Goal: Navigation & Orientation: Find specific page/section

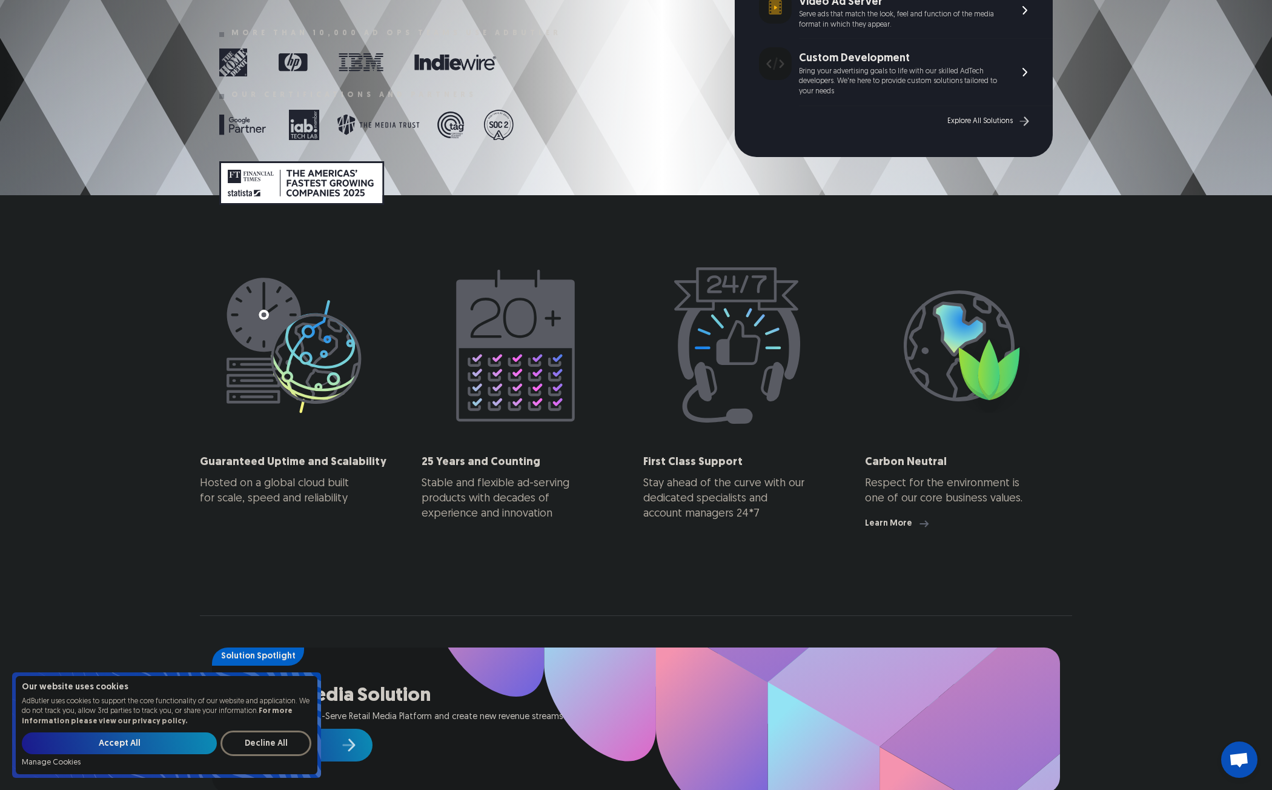
scroll to position [423, 0]
click at [138, 745] on input "Accept All" at bounding box center [119, 743] width 195 height 22
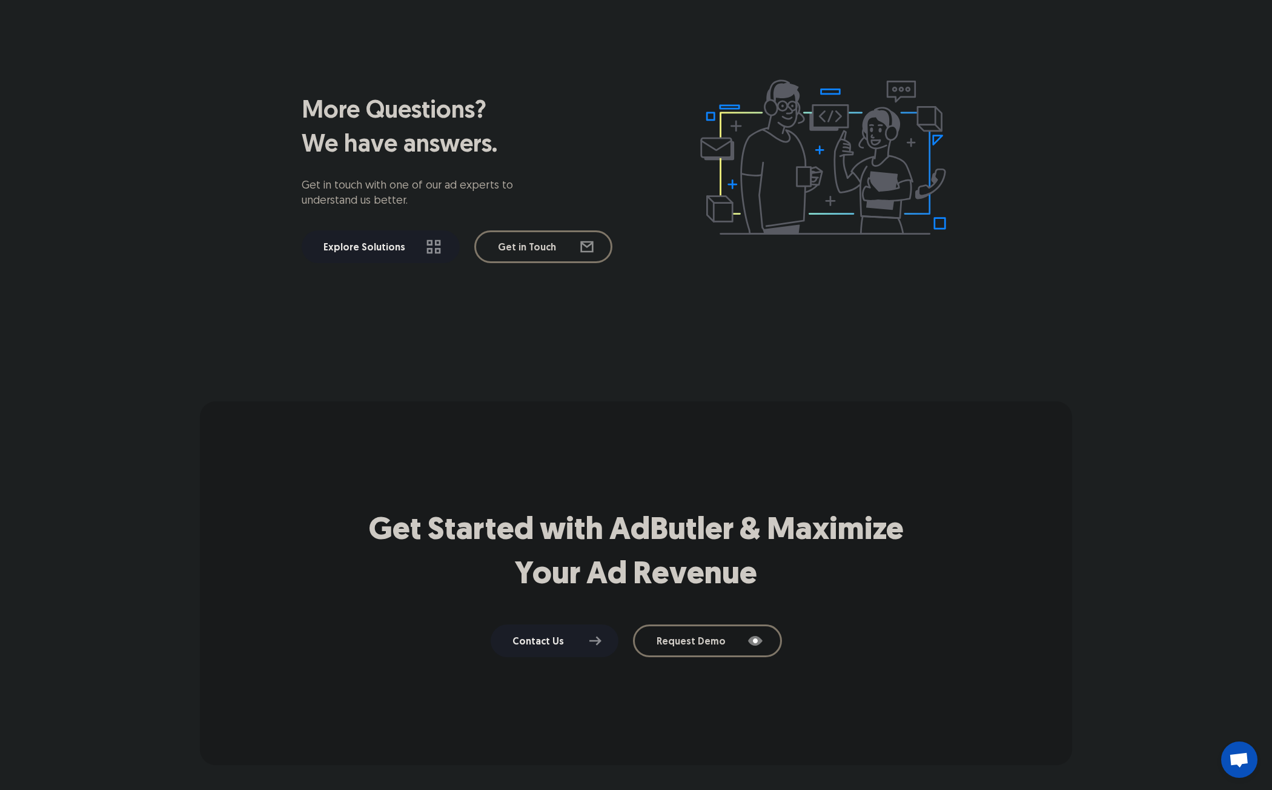
scroll to position [0, 0]
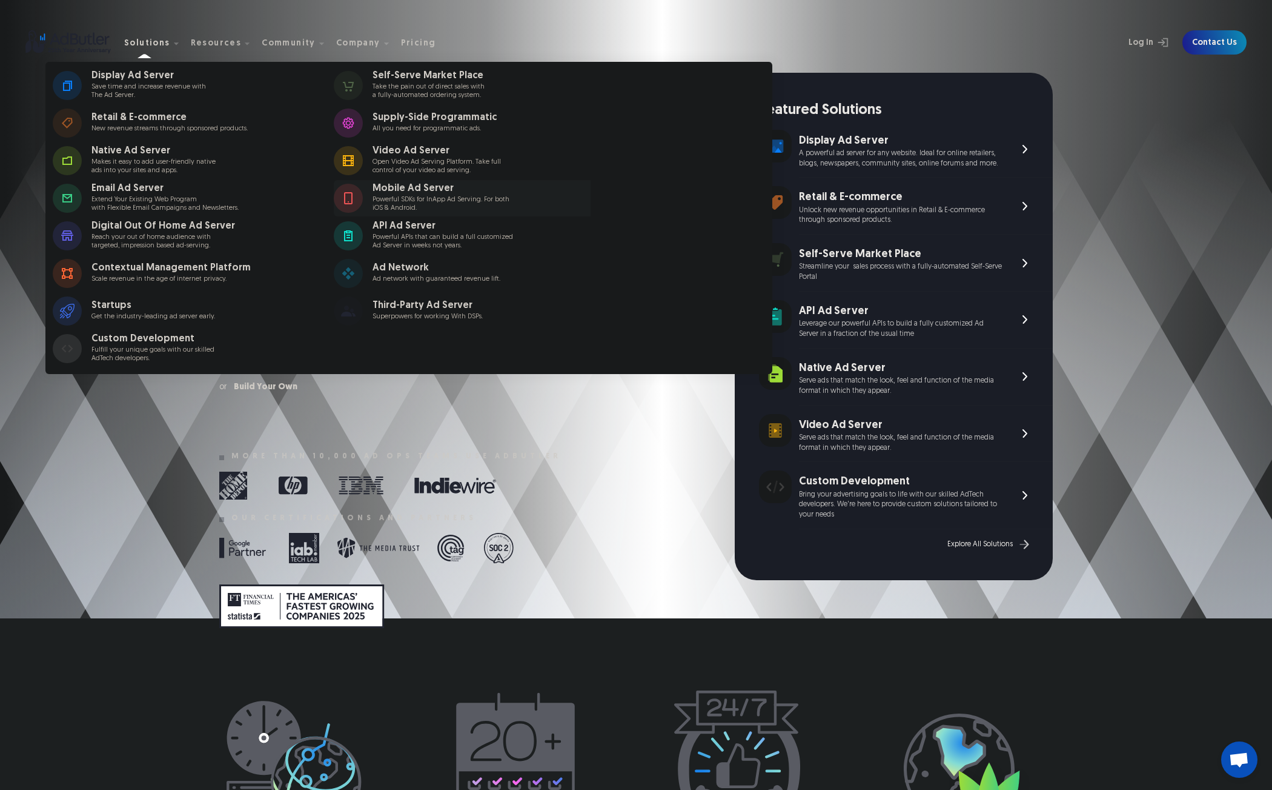
click at [410, 195] on div "Mobile Ad Server Powerful SDKs for InApp Ad Serving. For both iOS & Android." at bounding box center [457, 198] width 168 height 28
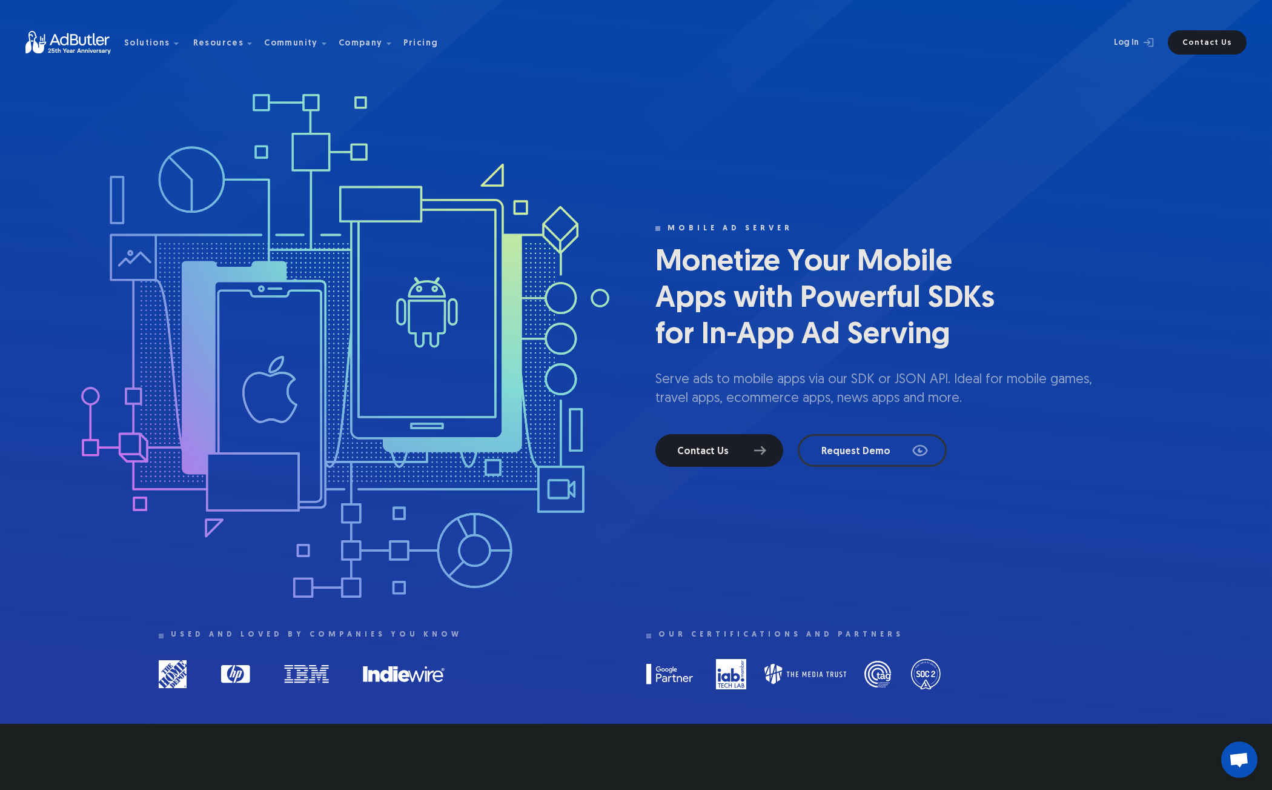
click at [83, 38] on img at bounding box center [74, 43] width 99 height 24
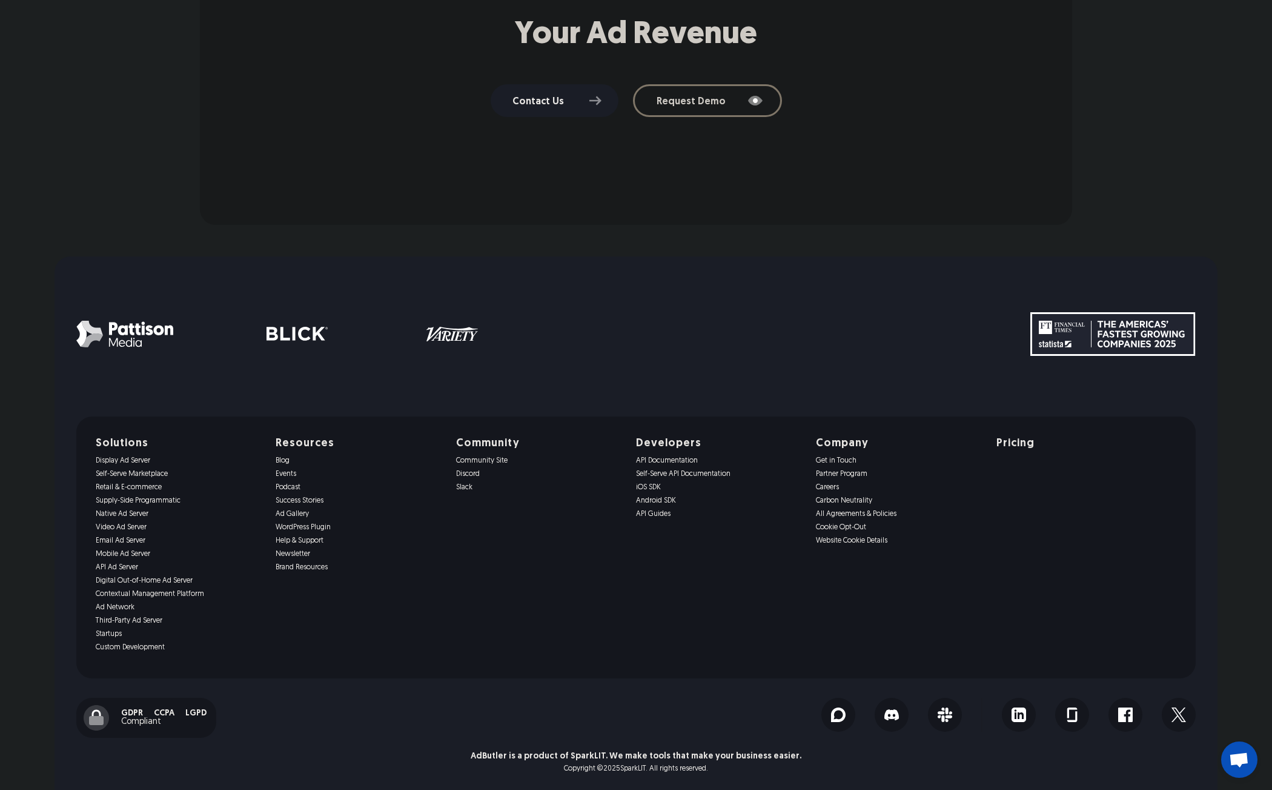
scroll to position [2351, 0]
